Goal: Find contact information: Find contact information

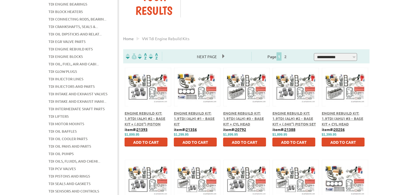
scroll to position [99, 0]
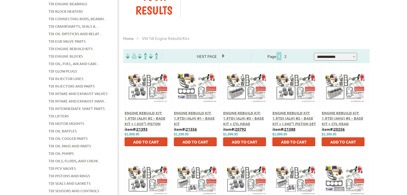
click at [253, 117] on span "Engine Rebuild Kit: 1.9TDI (ALH) #3 - Base Kit + Cyl Head" at bounding box center [243, 119] width 41 height 16
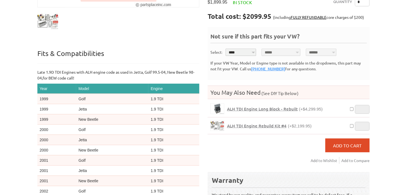
scroll to position [146, 0]
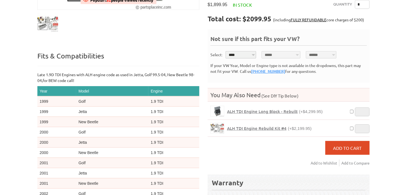
click at [257, 126] on span "ALH TDI Engine Rebuild Kit #4" at bounding box center [257, 129] width 60 height 6
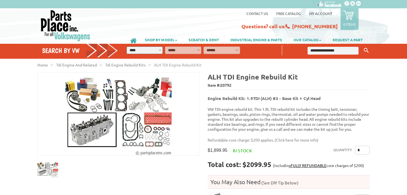
scroll to position [146, 0]
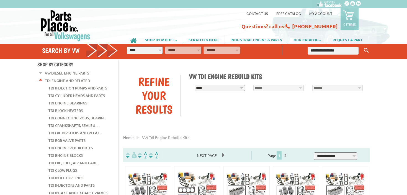
scroll to position [99, 0]
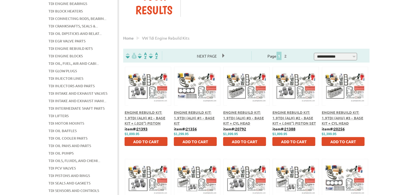
click at [201, 118] on span "Engine Rebuild Kit: 1.9TDI (ALH) #1 - Base Kit" at bounding box center [194, 118] width 41 height 16
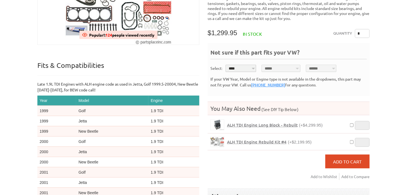
scroll to position [111, 0]
click at [254, 122] on span "ALH TDI Engine Long Block - Rebuilt" at bounding box center [262, 125] width 71 height 6
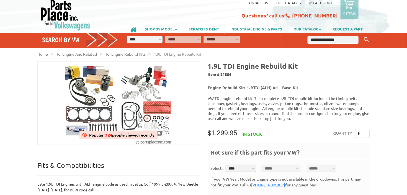
scroll to position [9, 0]
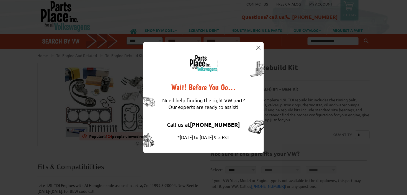
click at [260, 46] on img at bounding box center [259, 48] width 4 height 4
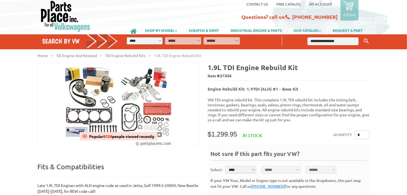
scroll to position [0, 0]
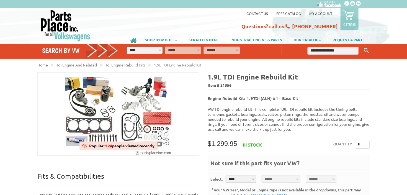
click at [257, 13] on link "Contact us" at bounding box center [258, 13] width 22 height 5
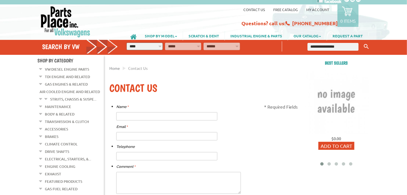
scroll to position [3, 0]
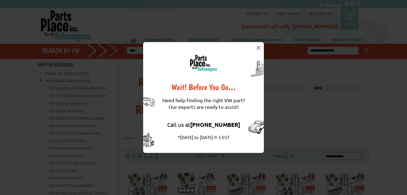
scroll to position [73, 0]
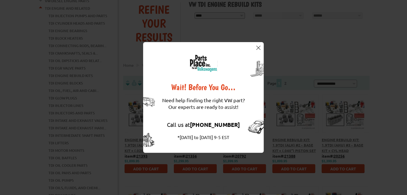
click at [259, 47] on img at bounding box center [259, 48] width 4 height 4
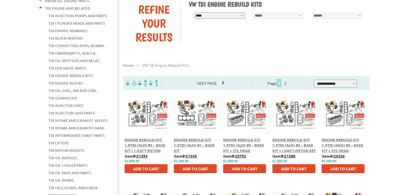
scroll to position [17, 0]
